Goal: Check status: Check status

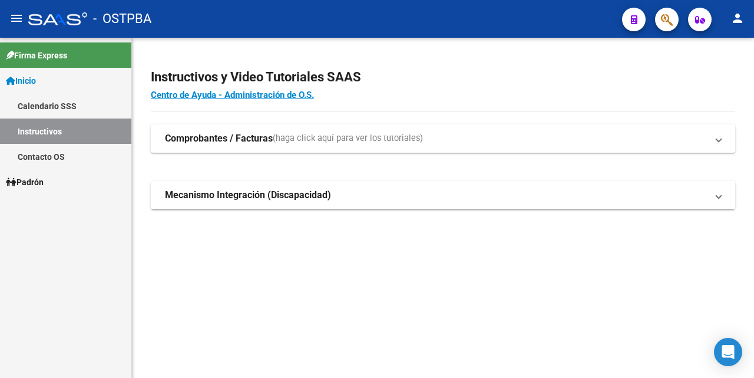
click at [30, 181] on span "Padrón" at bounding box center [25, 182] width 38 height 13
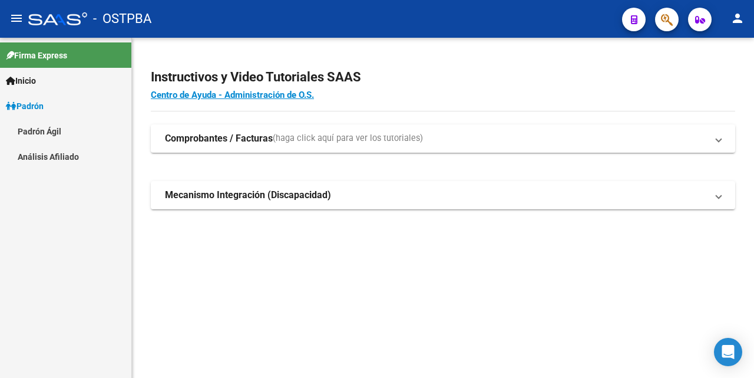
click at [54, 159] on link "Análisis Afiliado" at bounding box center [65, 156] width 131 height 25
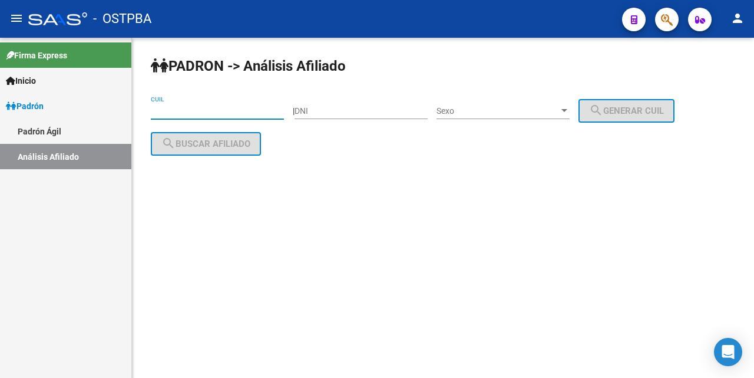
click at [154, 113] on input "CUIL" at bounding box center [217, 111] width 133 height 10
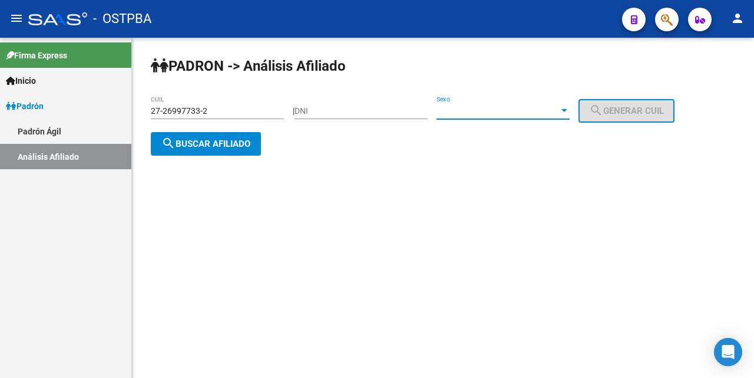
click at [570, 111] on div at bounding box center [564, 110] width 11 height 9
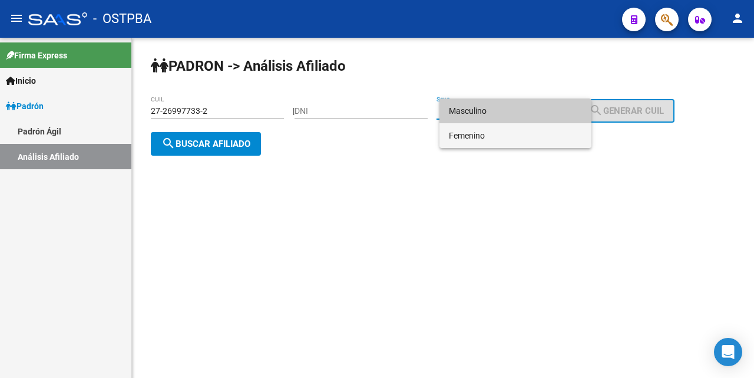
click at [533, 137] on span "Femenino" at bounding box center [515, 135] width 133 height 25
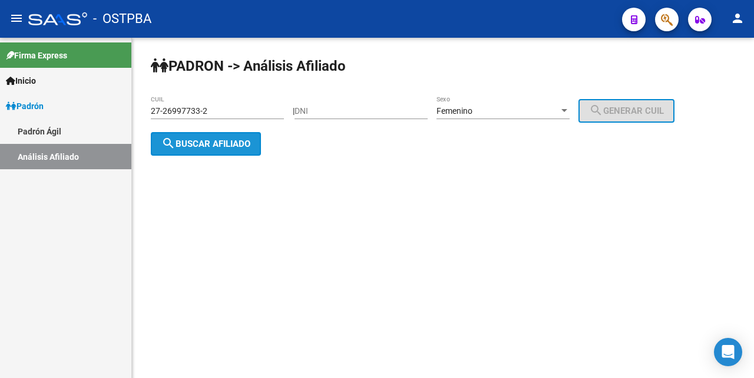
click at [249, 144] on span "search Buscar afiliado" at bounding box center [205, 143] width 89 height 11
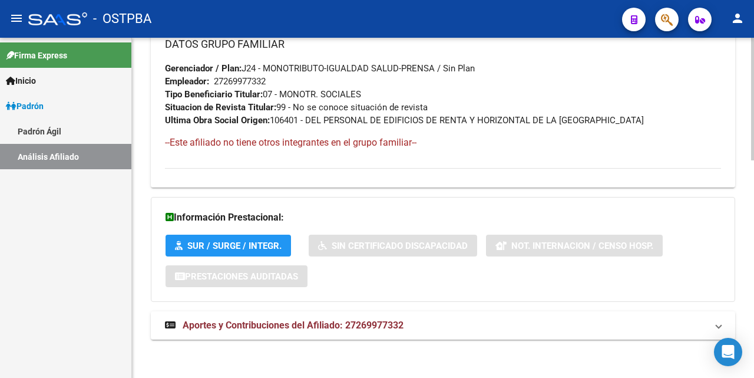
scroll to position [604, 0]
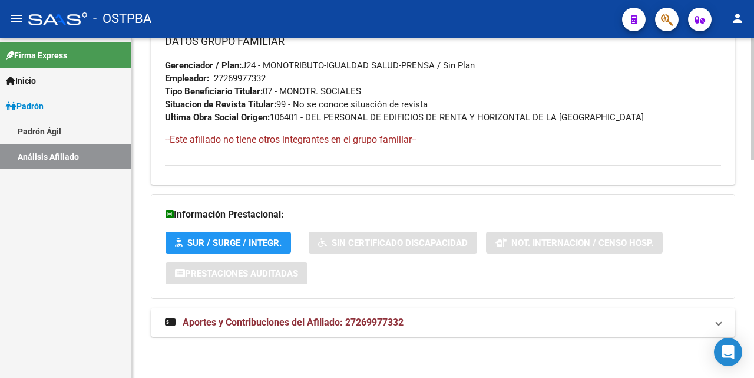
click at [298, 321] on span "Aportes y Contribuciones del Afiliado: 27269977332" at bounding box center [293, 321] width 221 height 11
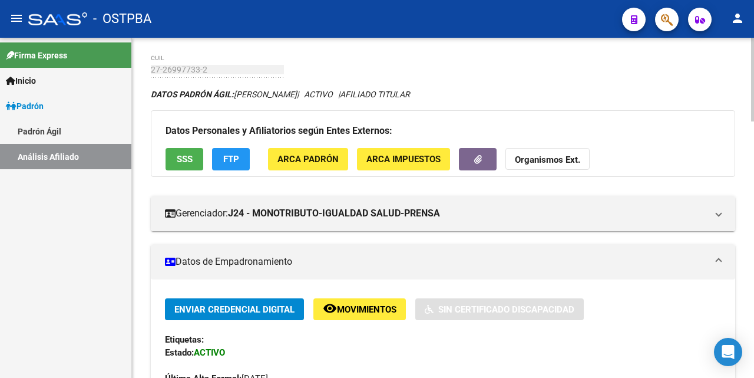
scroll to position [0, 0]
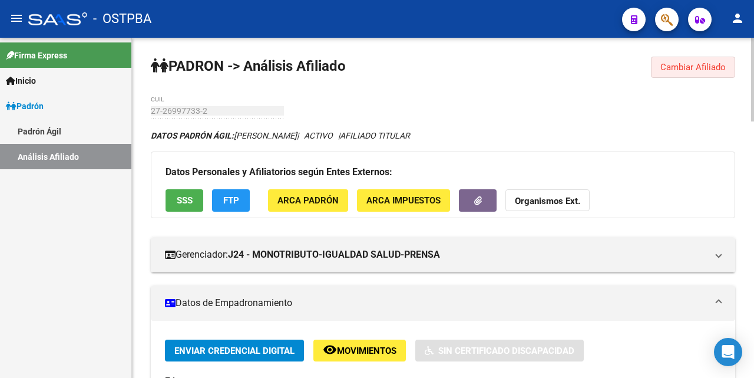
drag, startPoint x: 673, startPoint y: 70, endPoint x: 636, endPoint y: 72, distance: 37.2
click at [674, 69] on span "Cambiar Afiliado" at bounding box center [693, 67] width 65 height 11
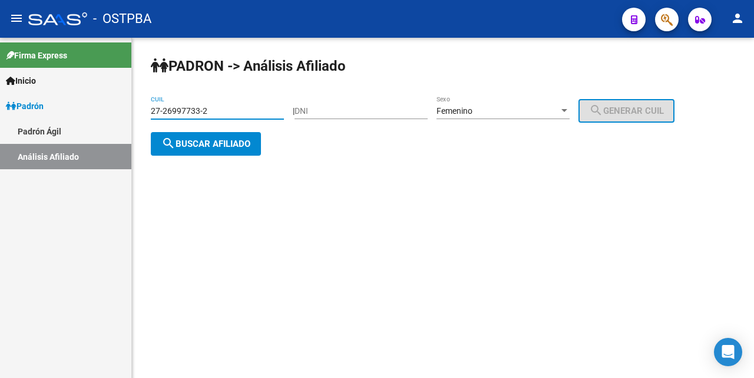
click at [270, 104] on div "27-26997733-2 CUIL" at bounding box center [217, 107] width 133 height 24
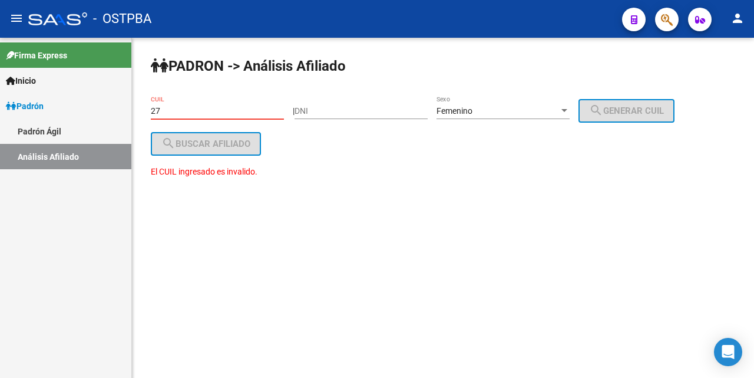
type input "2"
